Goal: Transaction & Acquisition: Subscribe to service/newsletter

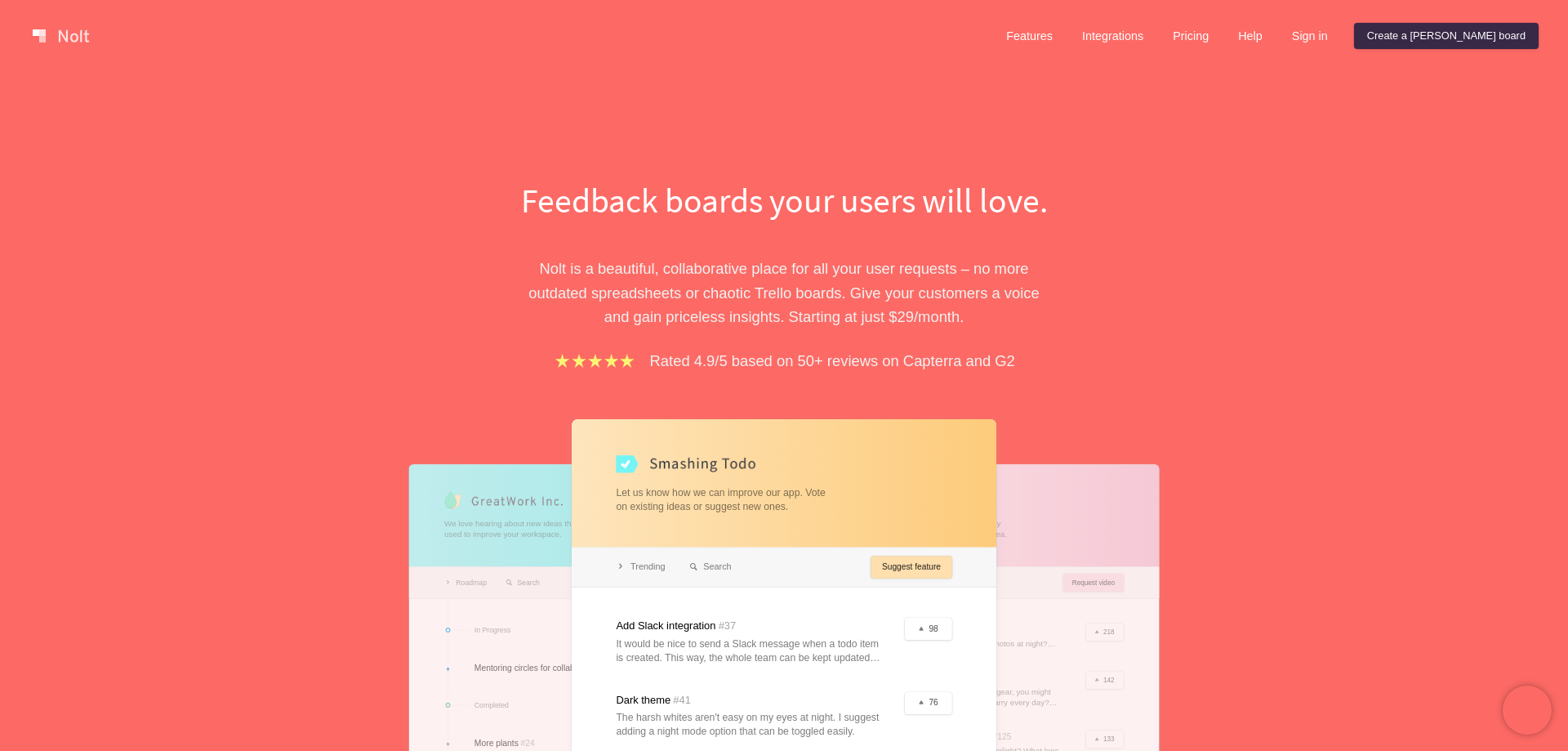
scroll to position [333, 0]
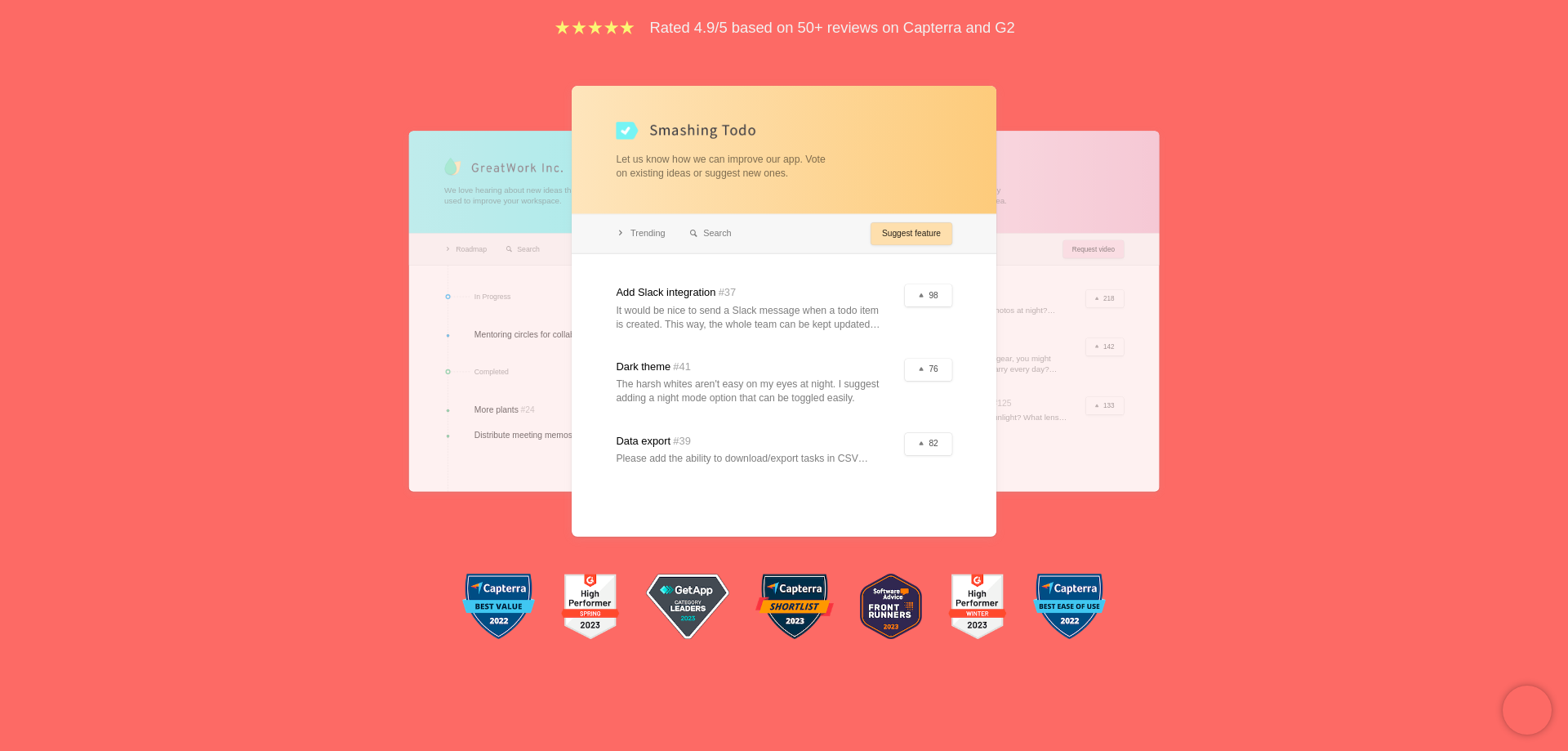
click at [800, 124] on div at bounding box center [784, 311] width 425 height 451
click at [912, 221] on div at bounding box center [784, 311] width 425 height 451
click at [902, 247] on div at bounding box center [784, 311] width 425 height 451
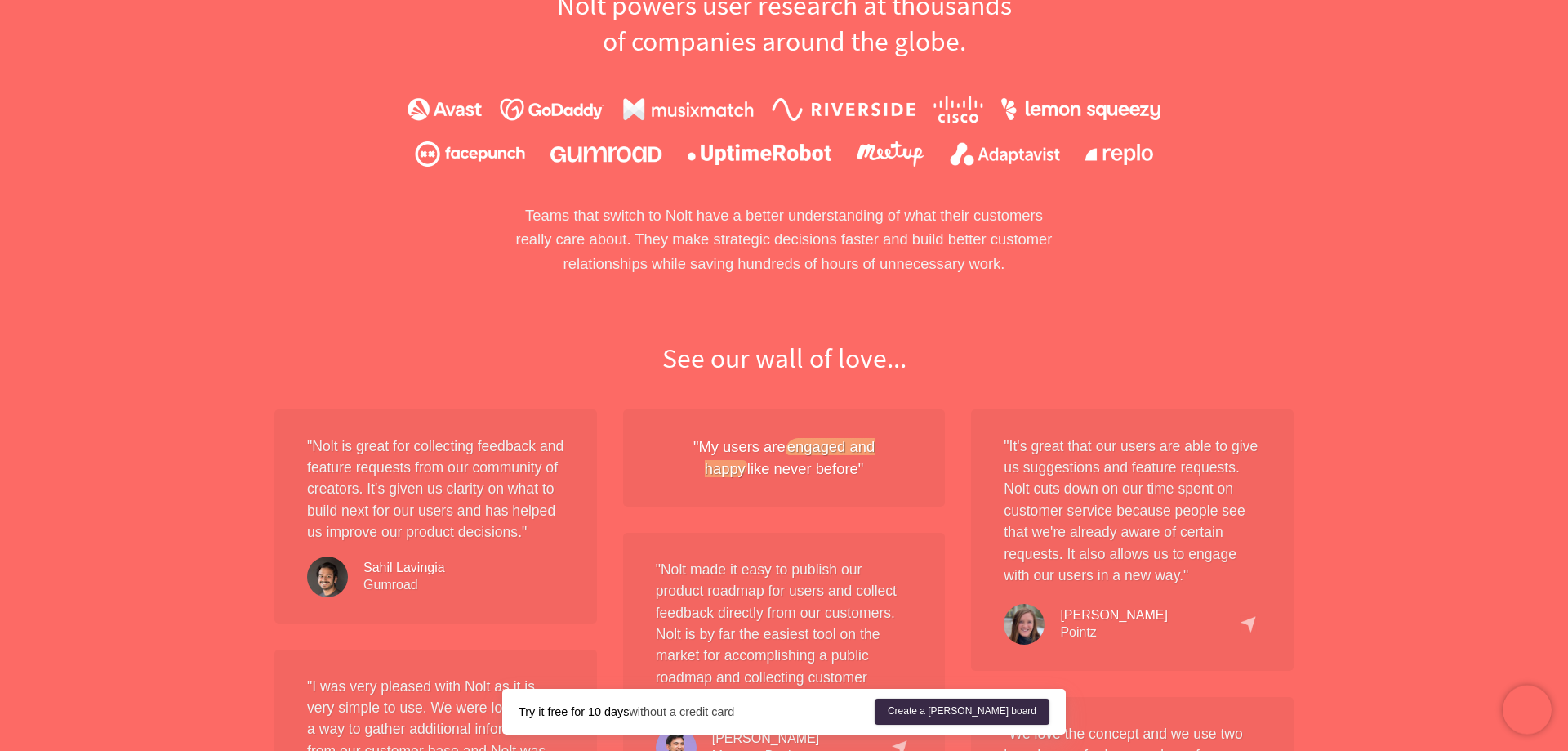
scroll to position [1083, 0]
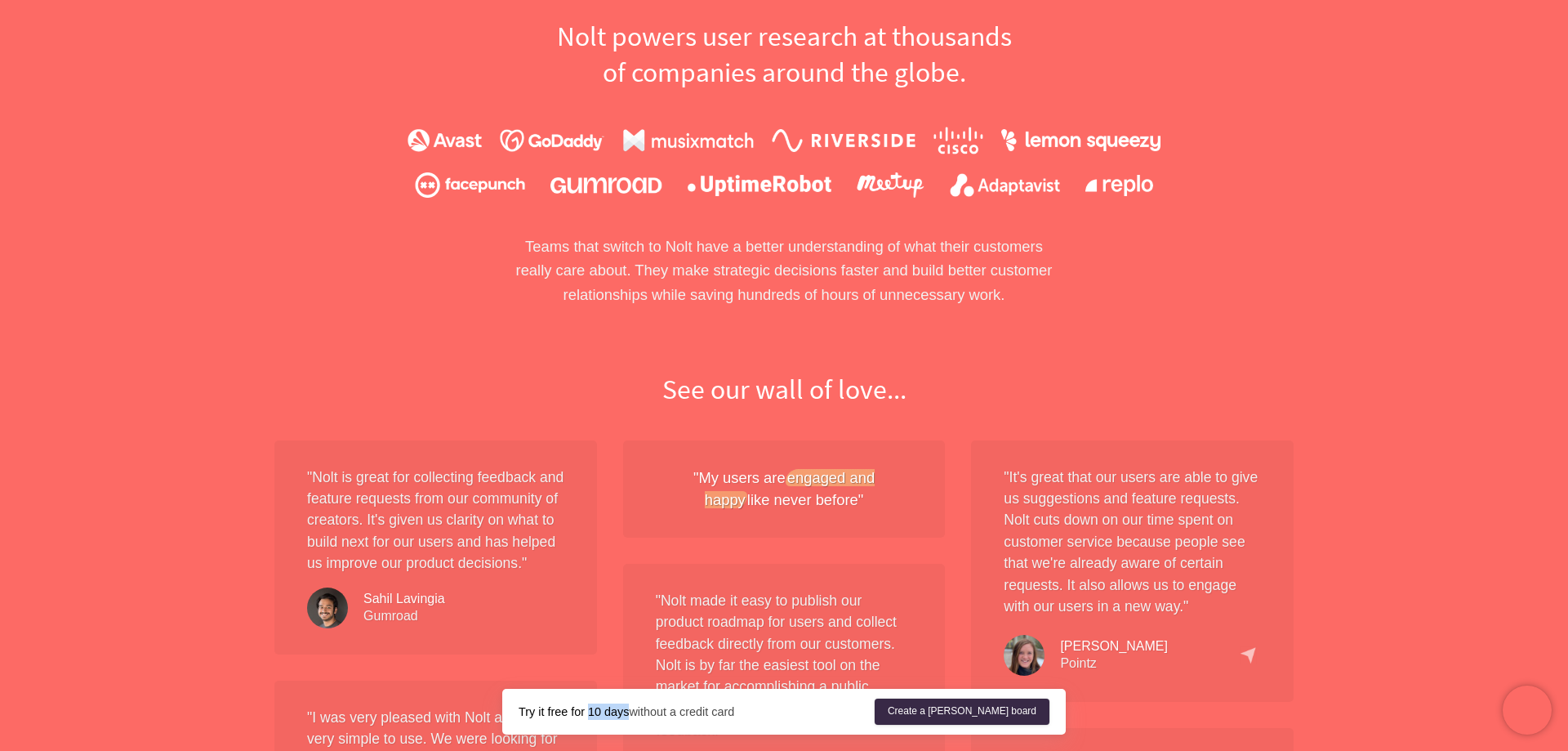
drag, startPoint x: 628, startPoint y: 716, endPoint x: 590, endPoint y: 707, distance: 39.1
click at [590, 707] on strong "Try it free for 10 days" at bounding box center [574, 712] width 110 height 13
click at [1004, 710] on link "Create a [PERSON_NAME] board" at bounding box center [962, 712] width 175 height 26
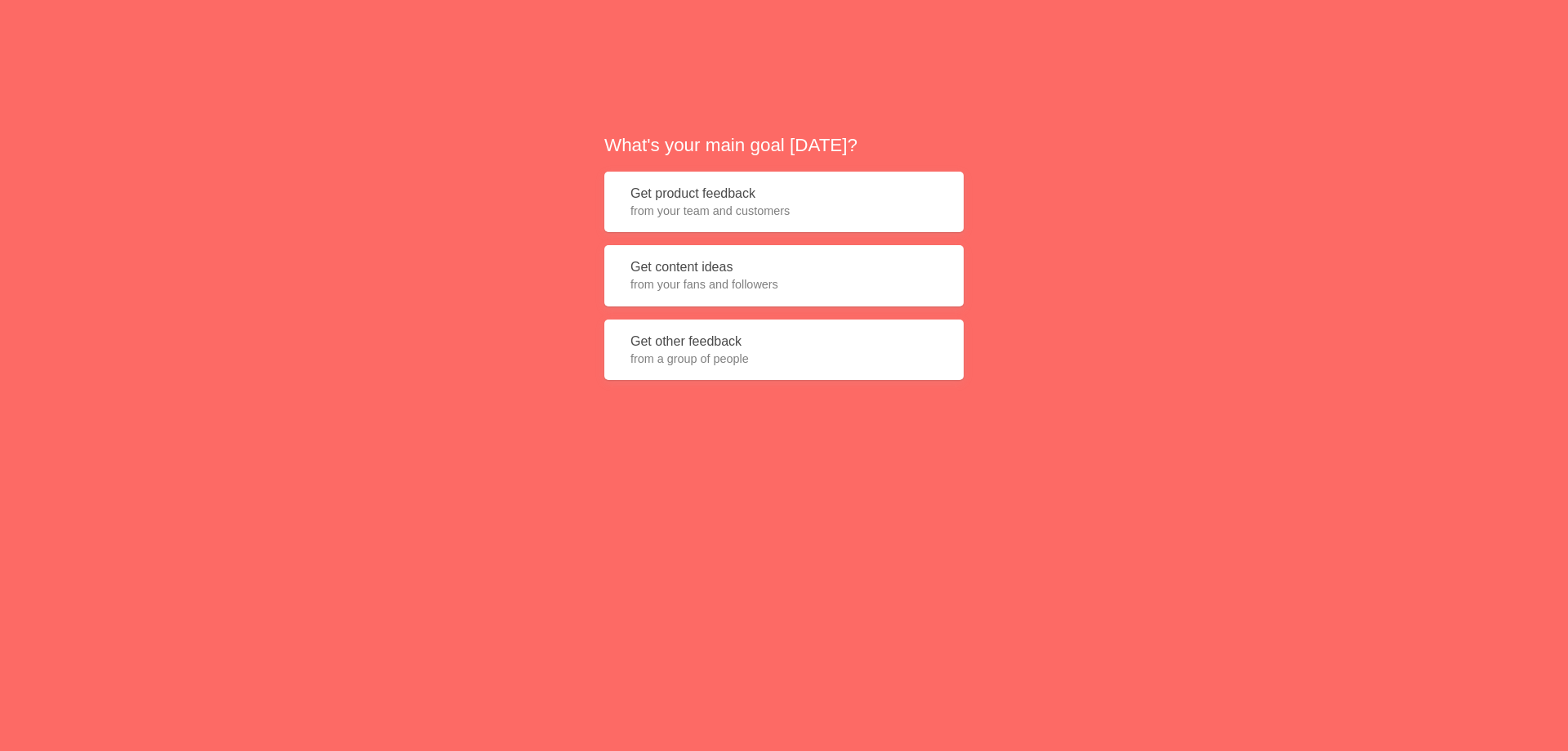
click at [795, 212] on span "from your team and customers" at bounding box center [784, 211] width 307 height 16
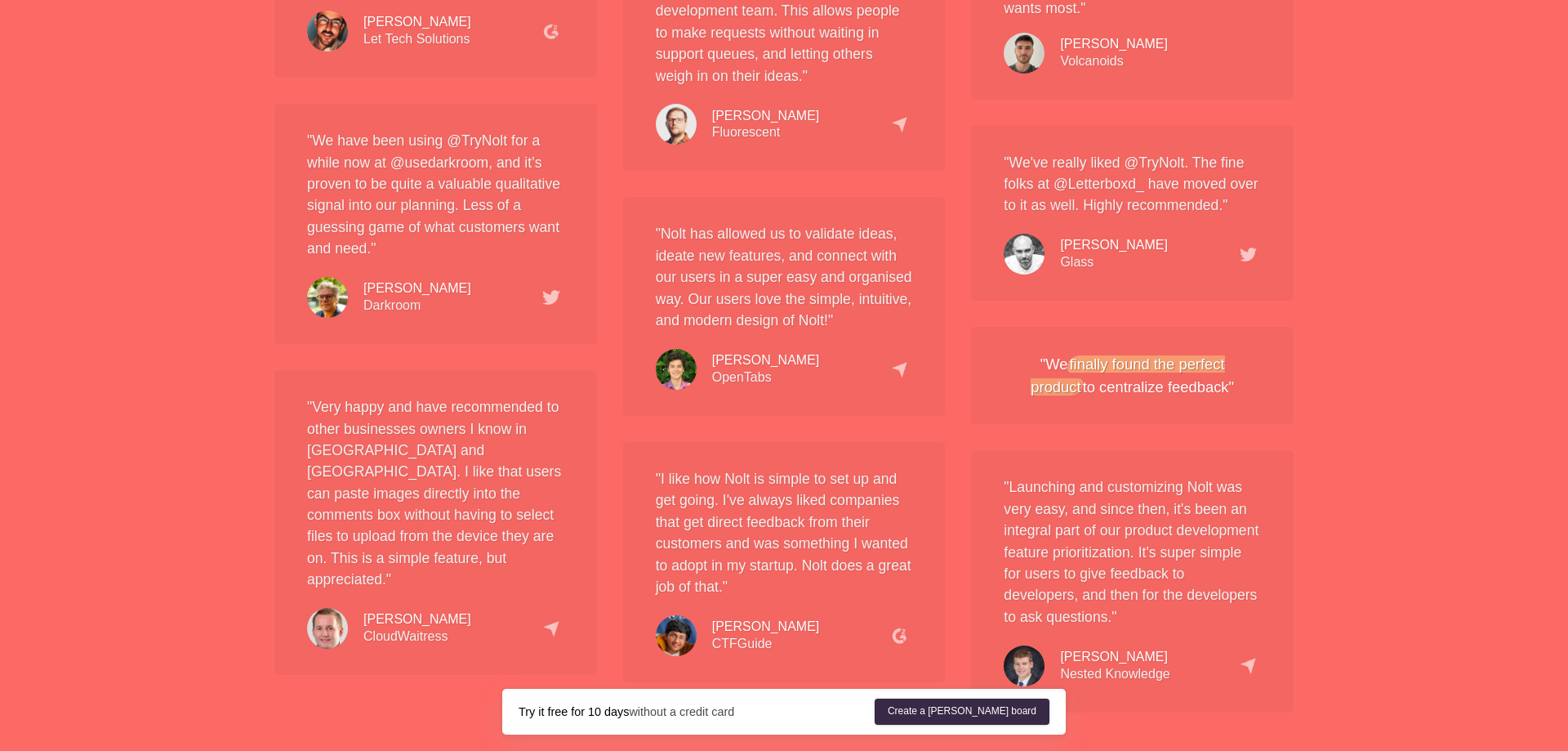
scroll to position [2750, 0]
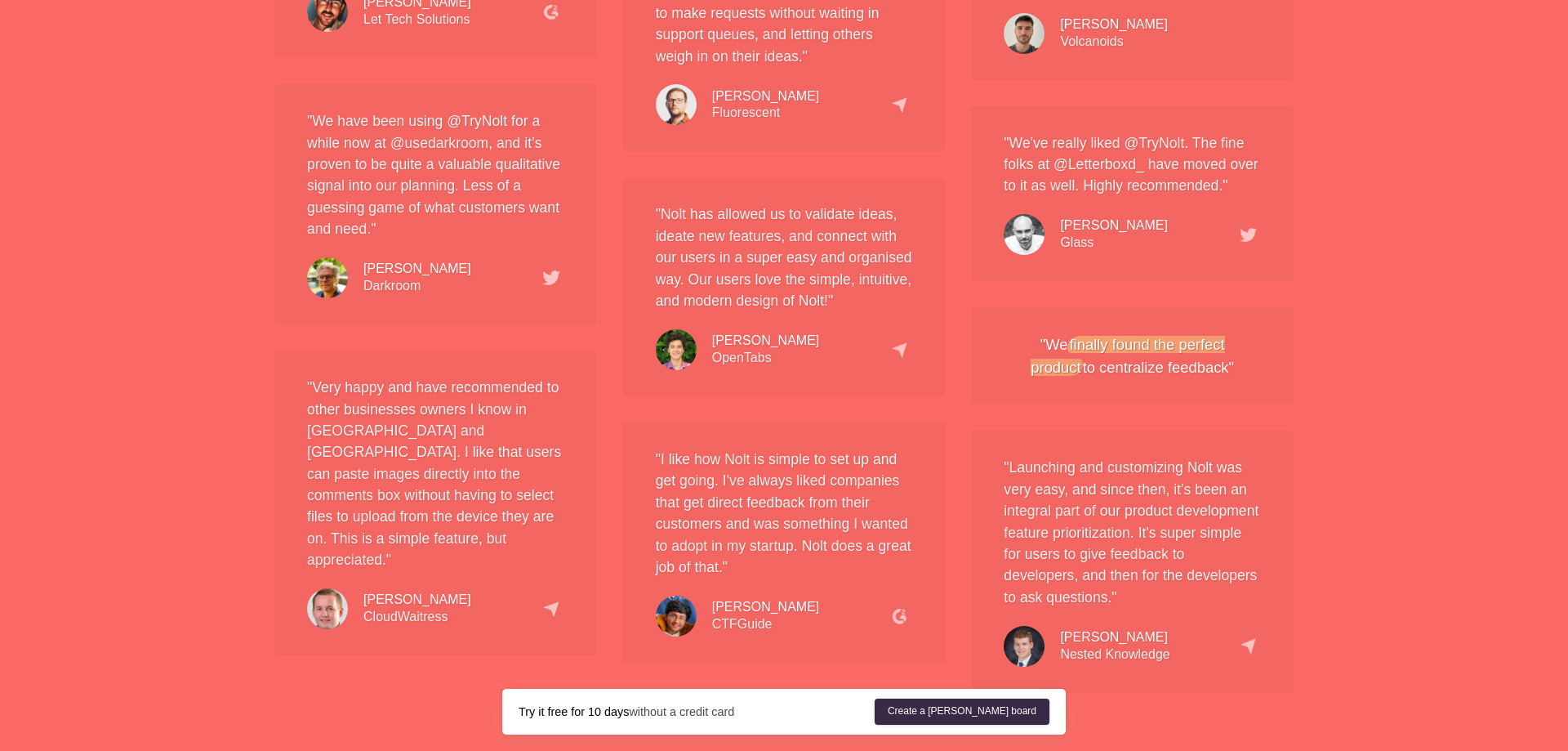
click at [754, 469] on p ""I like how Nolt is simple to set up and get going. I've always liked companies…" at bounding box center [784, 513] width 258 height 129
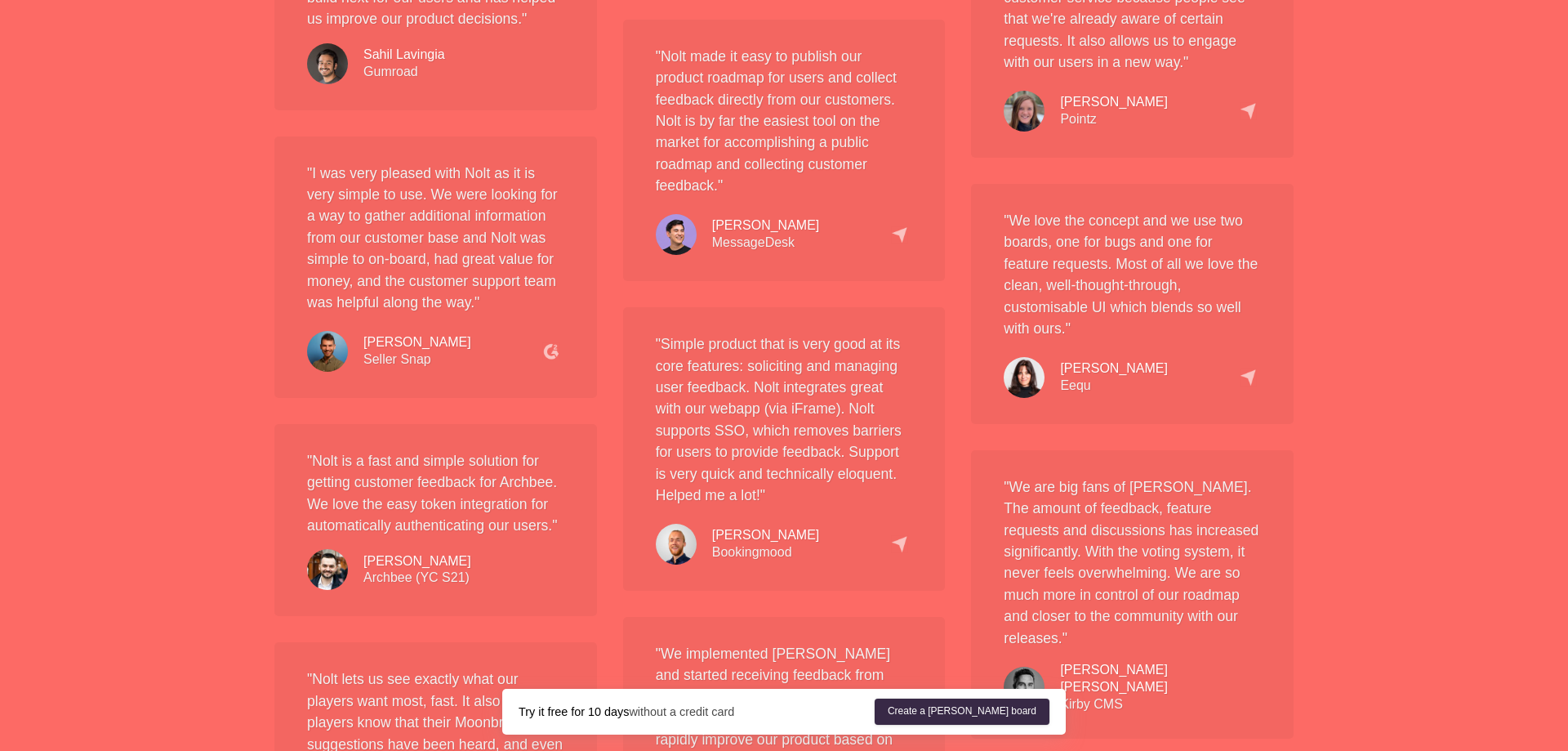
scroll to position [0, 0]
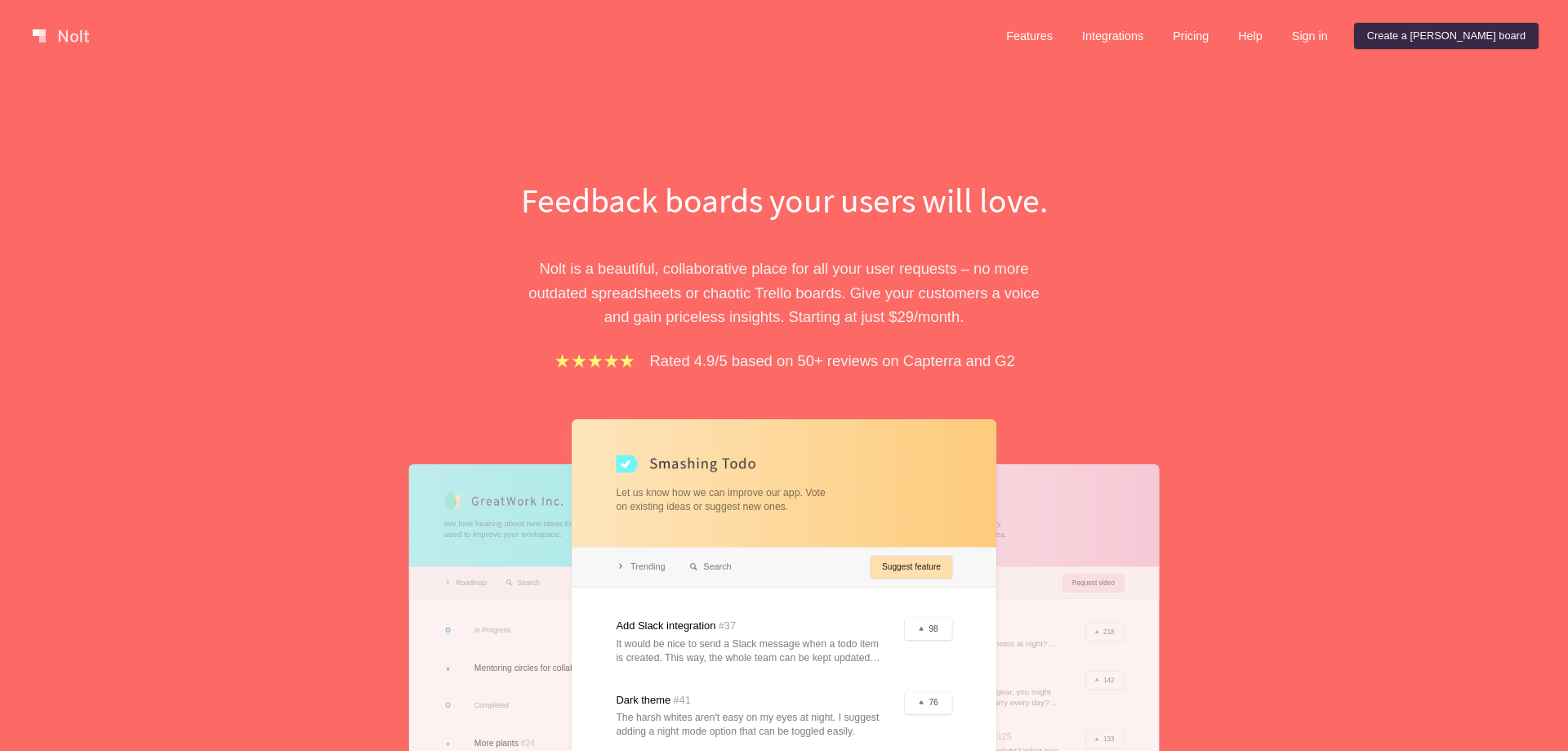
drag, startPoint x: 1327, startPoint y: 545, endPoint x: 1343, endPoint y: 177, distance: 368.3
click at [1222, 33] on link "Pricing" at bounding box center [1191, 36] width 62 height 26
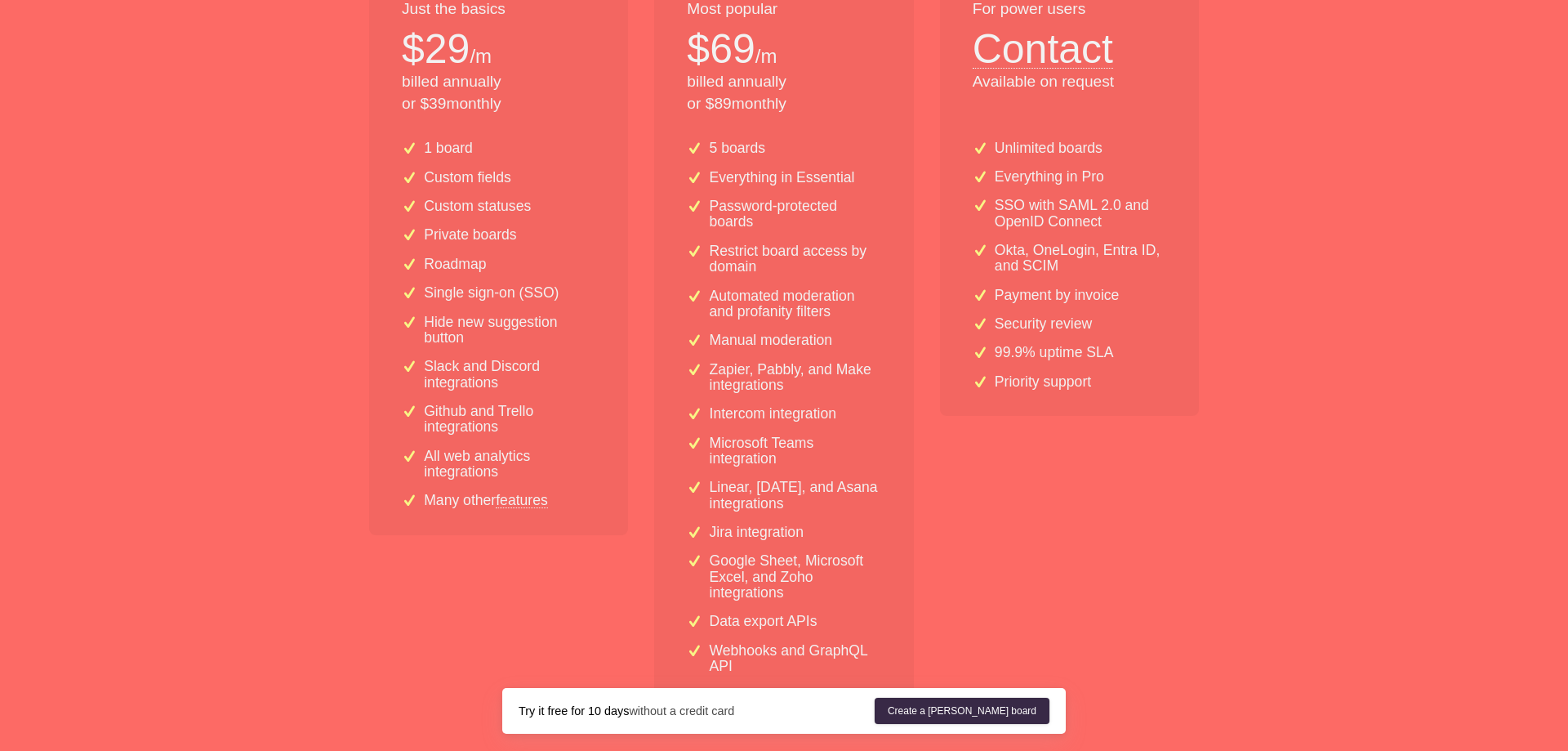
scroll to position [417, 0]
click at [1201, 353] on div "Essential Just the basics $ 29 /m billed annually or $ 39 monthly 1 board Custo…" at bounding box center [784, 331] width 856 height 765
